Goal: Task Accomplishment & Management: Manage account settings

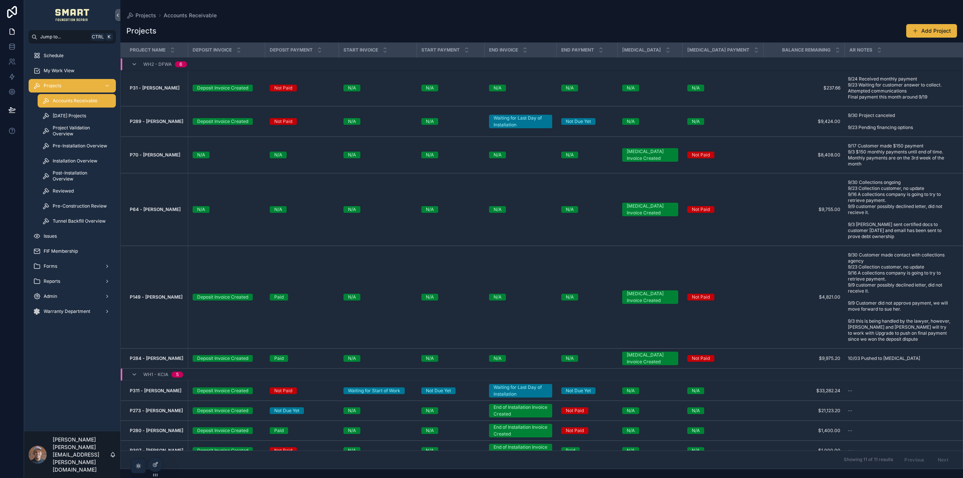
click at [665, 8] on div "Projects Accounts Receivable Projects Add Project Project Name Deposit Invoice …" at bounding box center [541, 234] width 843 height 469
click at [149, 355] on strong "P284 - [PERSON_NAME]" at bounding box center [156, 358] width 53 height 6
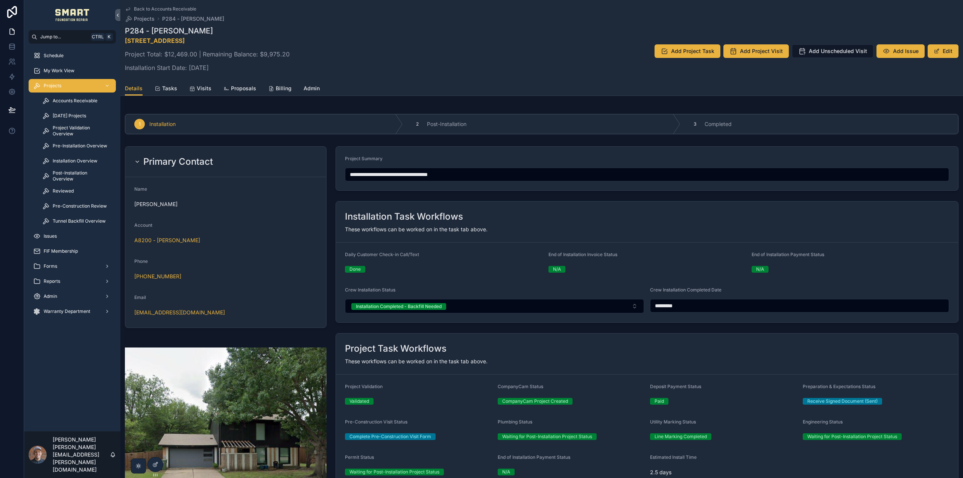
click at [276, 90] on span "Billing" at bounding box center [284, 89] width 16 height 8
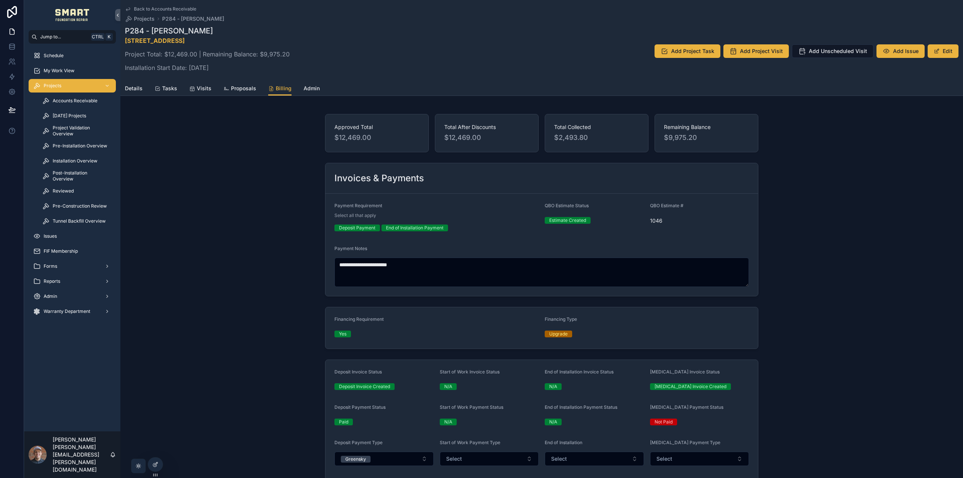
type input "*********"
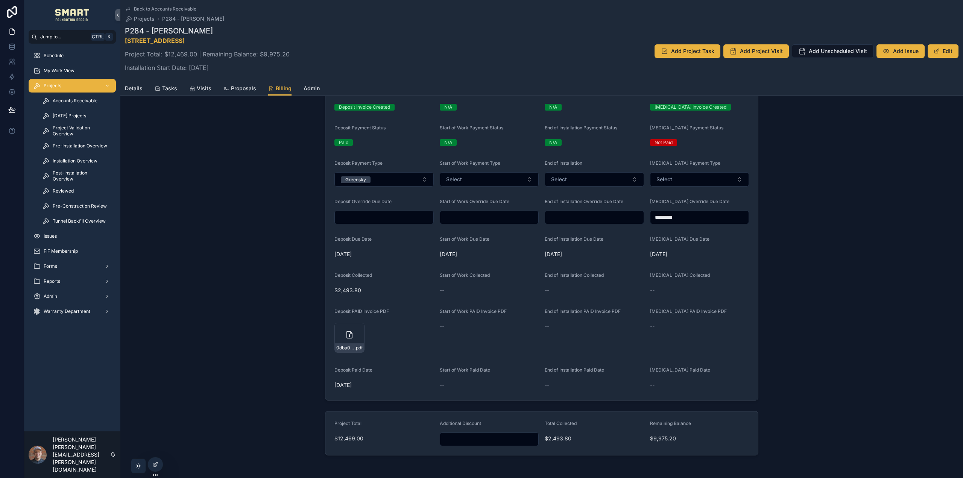
scroll to position [308, 0]
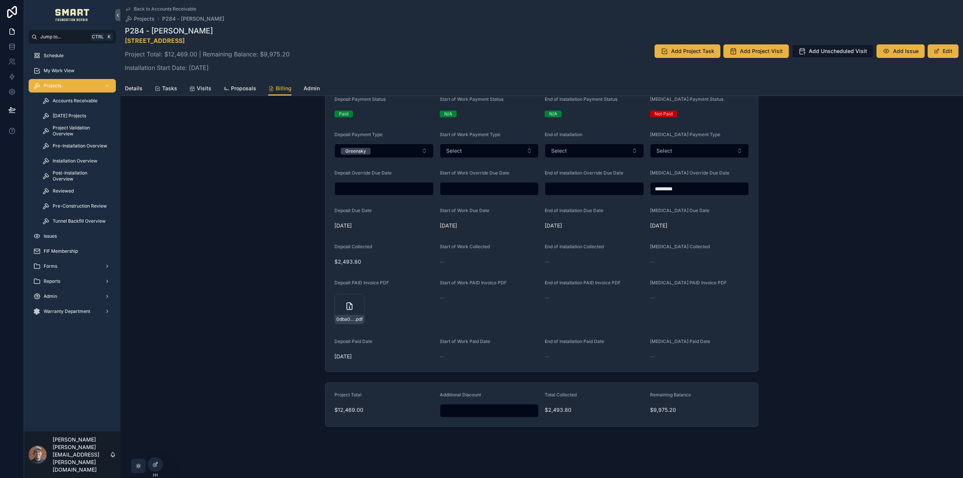
click at [199, 87] on span "Visits" at bounding box center [204, 89] width 15 height 8
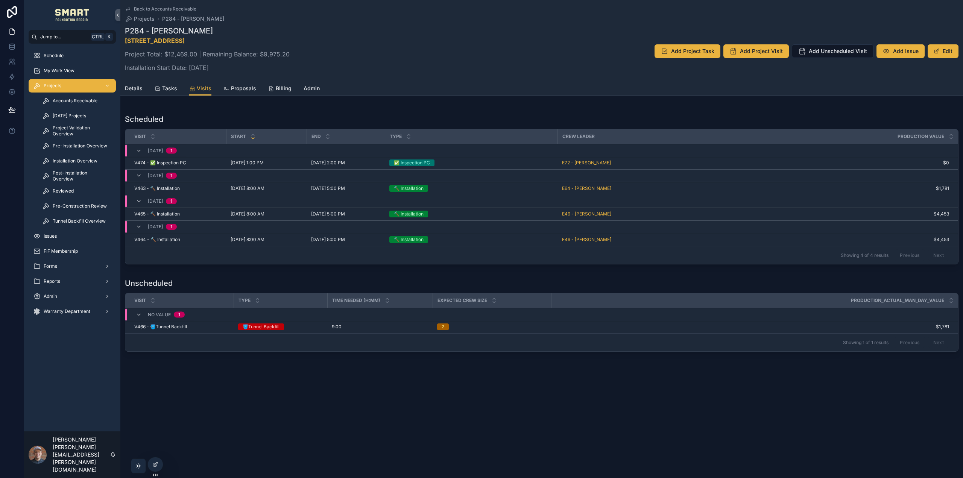
click at [237, 84] on link "Proposals" at bounding box center [239, 89] width 33 height 15
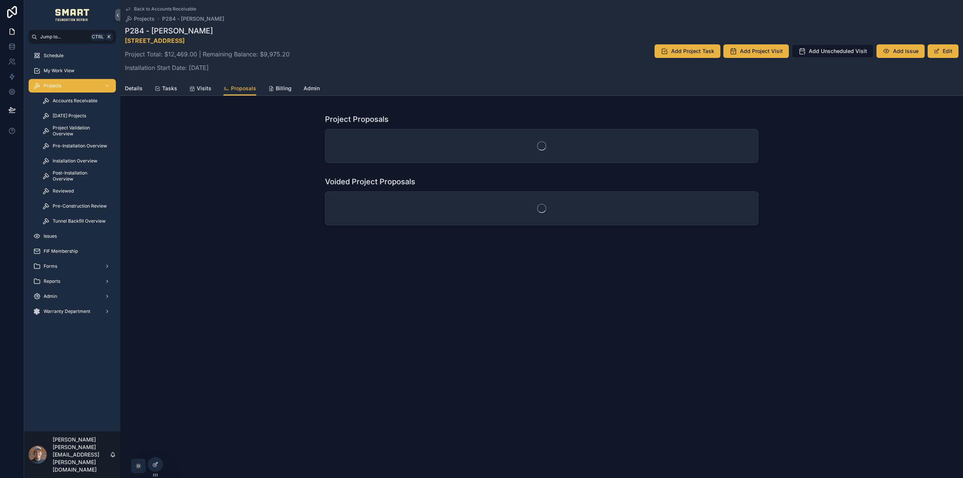
click at [279, 86] on span "Billing" at bounding box center [284, 89] width 16 height 8
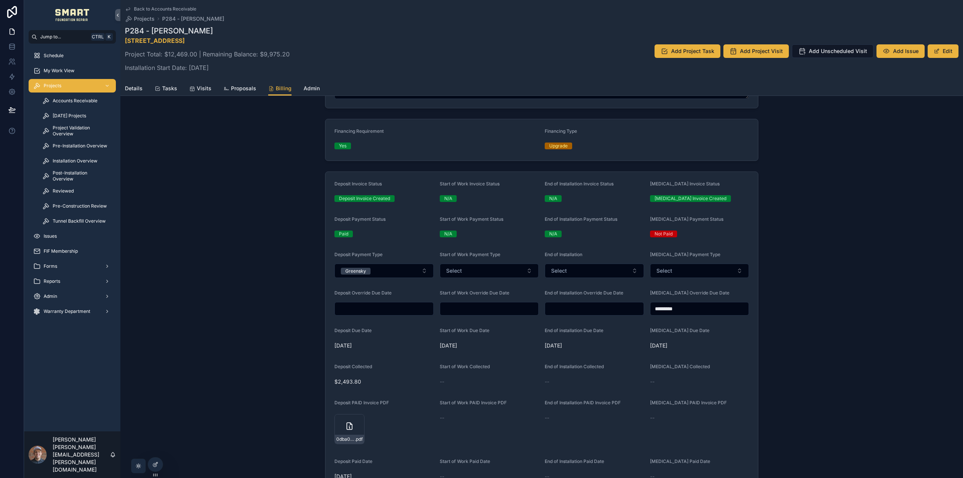
scroll to position [301, 0]
